Goal: Task Accomplishment & Management: Manage account settings

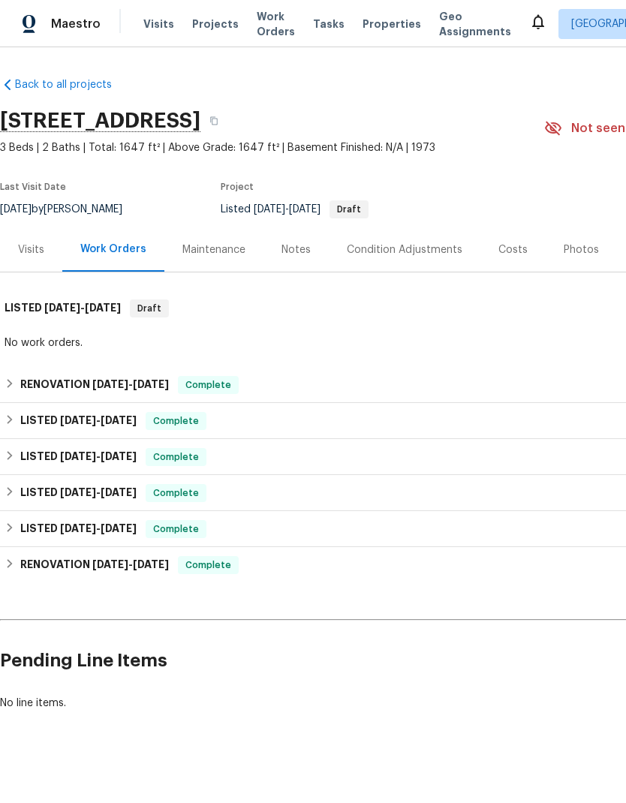
click at [282, 249] on div "Notes" at bounding box center [296, 250] width 29 height 15
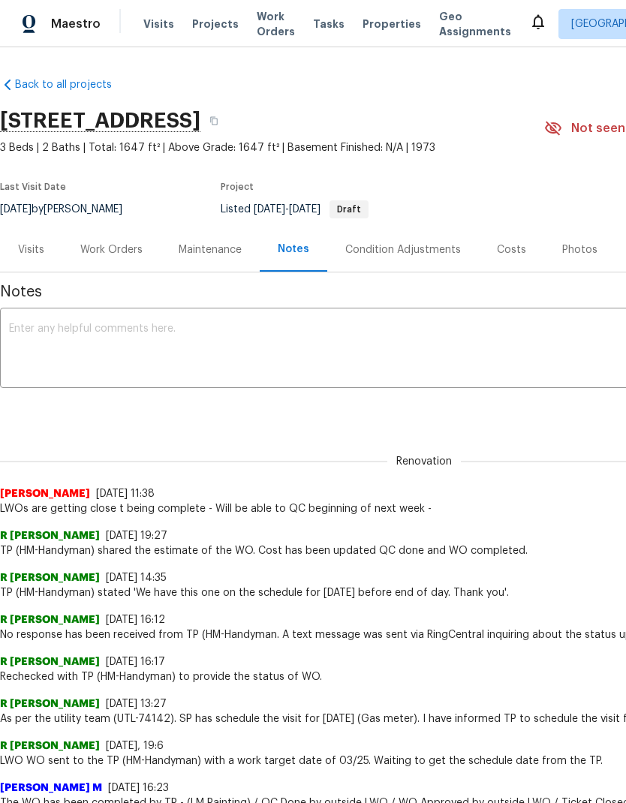
click at [275, 339] on textarea at bounding box center [424, 350] width 830 height 53
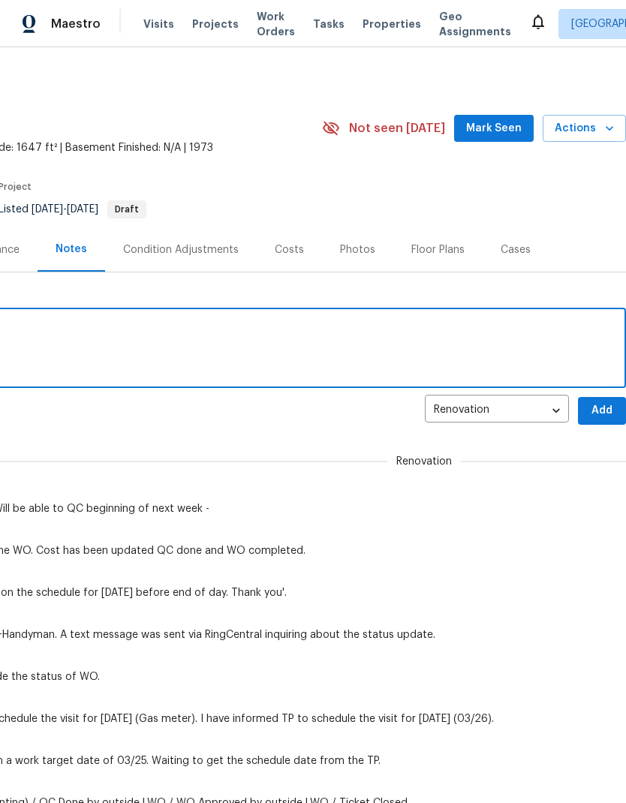
scroll to position [0, 222]
type textarea "Fall through set up completed"
click at [604, 406] on span "Add" at bounding box center [602, 411] width 24 height 19
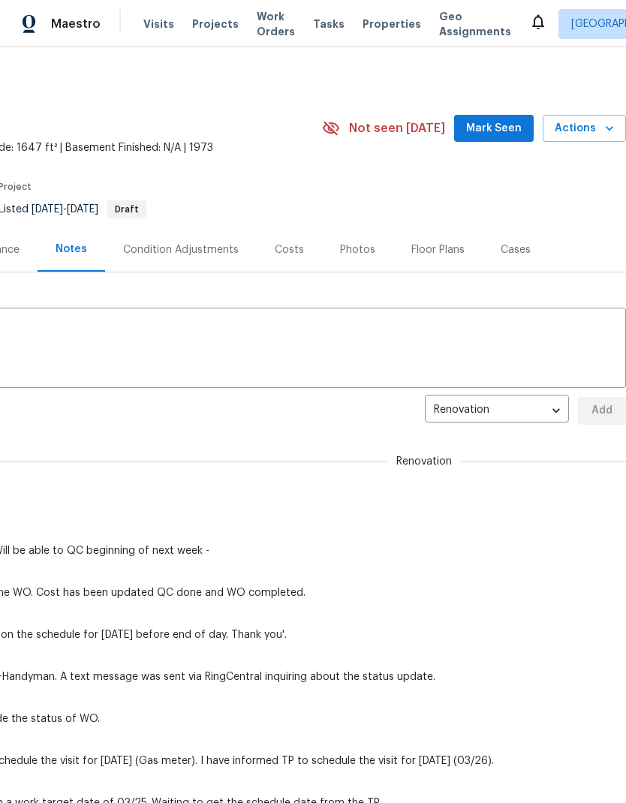
click at [508, 124] on span "Mark Seen" at bounding box center [494, 128] width 56 height 19
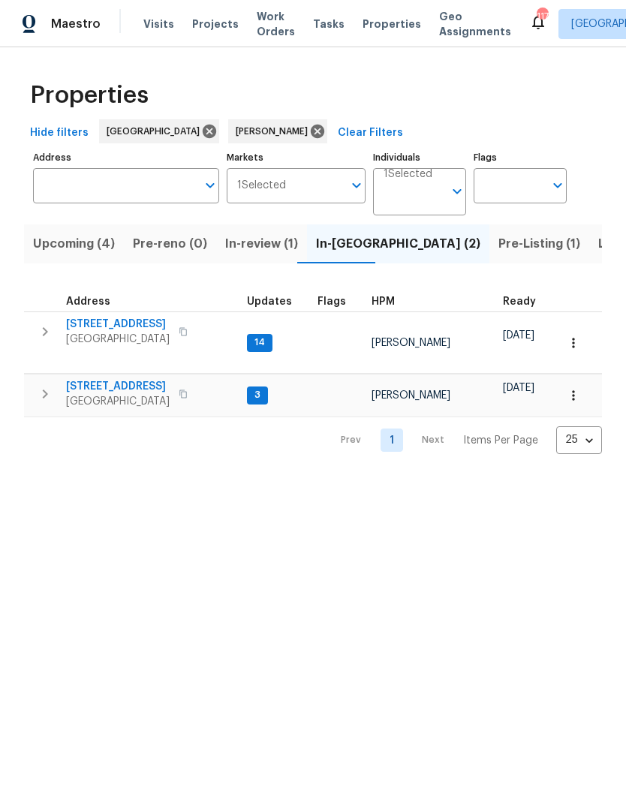
click at [86, 248] on span "Upcoming (4)" at bounding box center [74, 244] width 82 height 21
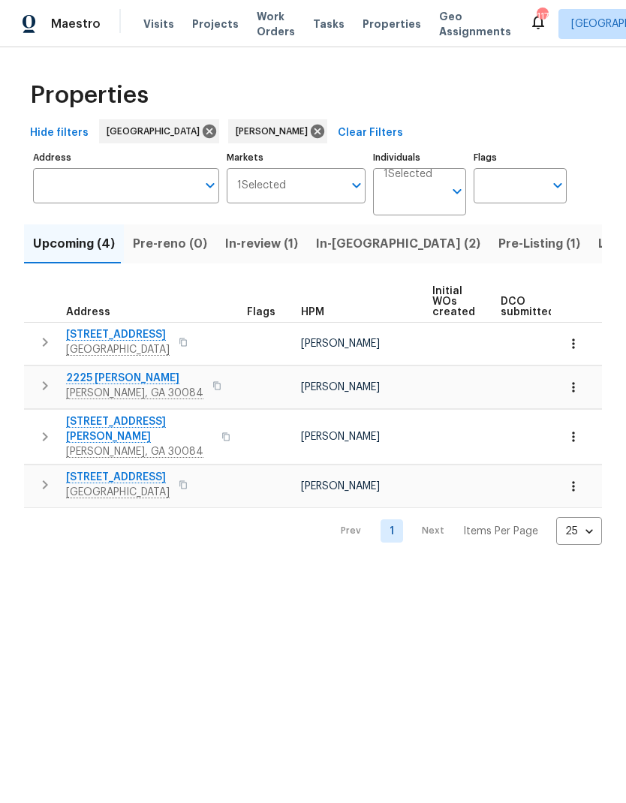
click at [339, 246] on span "In-[GEOGRAPHIC_DATA] (2)" at bounding box center [398, 244] width 164 height 21
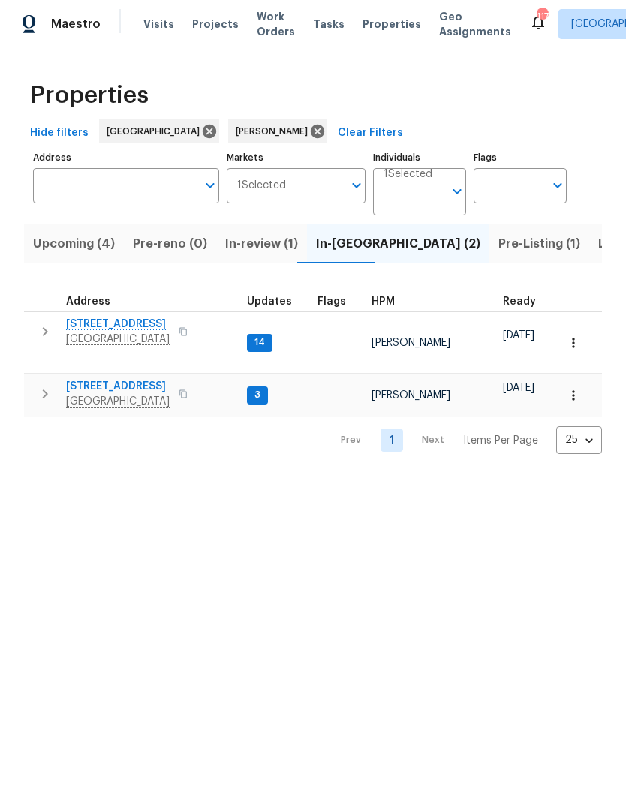
click at [72, 249] on span "Upcoming (4)" at bounding box center [74, 244] width 82 height 21
